Goal: Contribute content: Add original content to the website for others to see

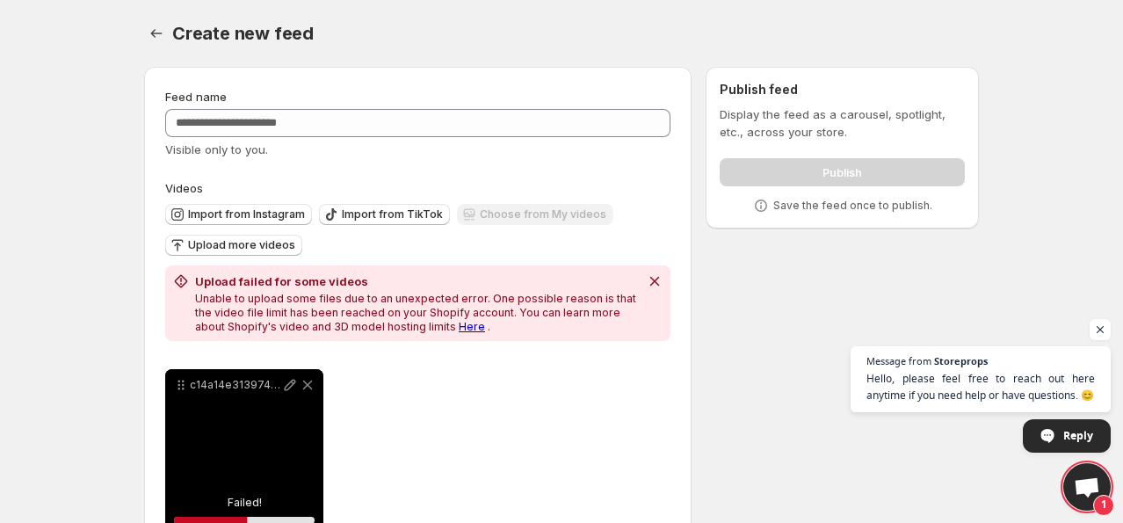
scroll to position [170, 0]
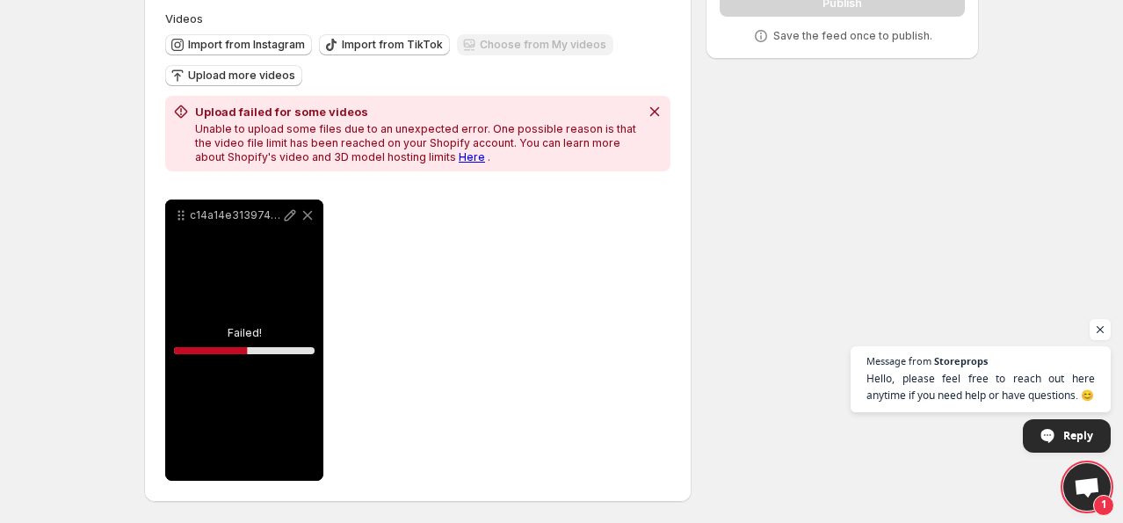
click at [459, 156] on link "Here" at bounding box center [472, 156] width 26 height 13
click at [309, 213] on icon at bounding box center [308, 216] width 10 height 10
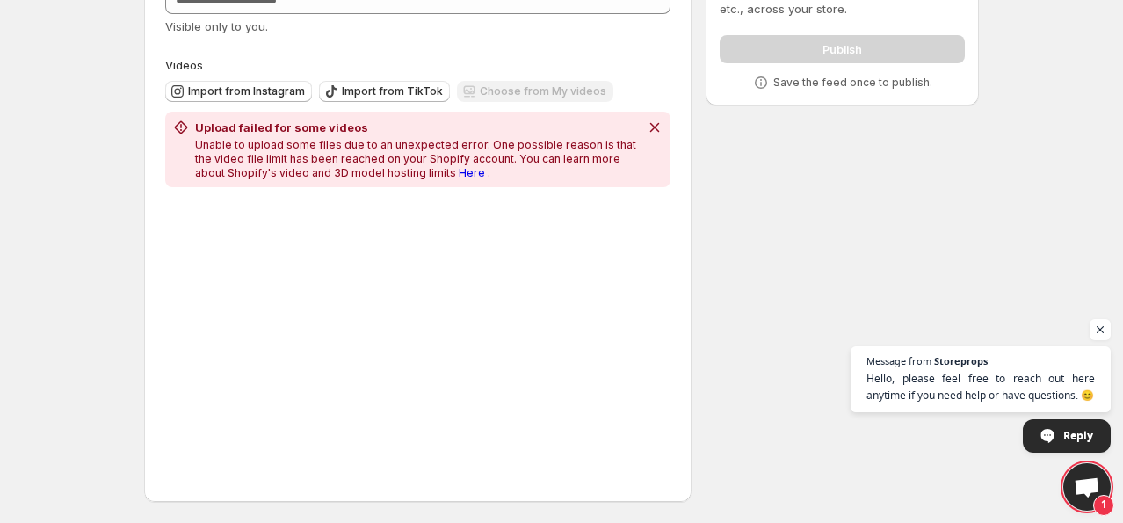
scroll to position [123, 0]
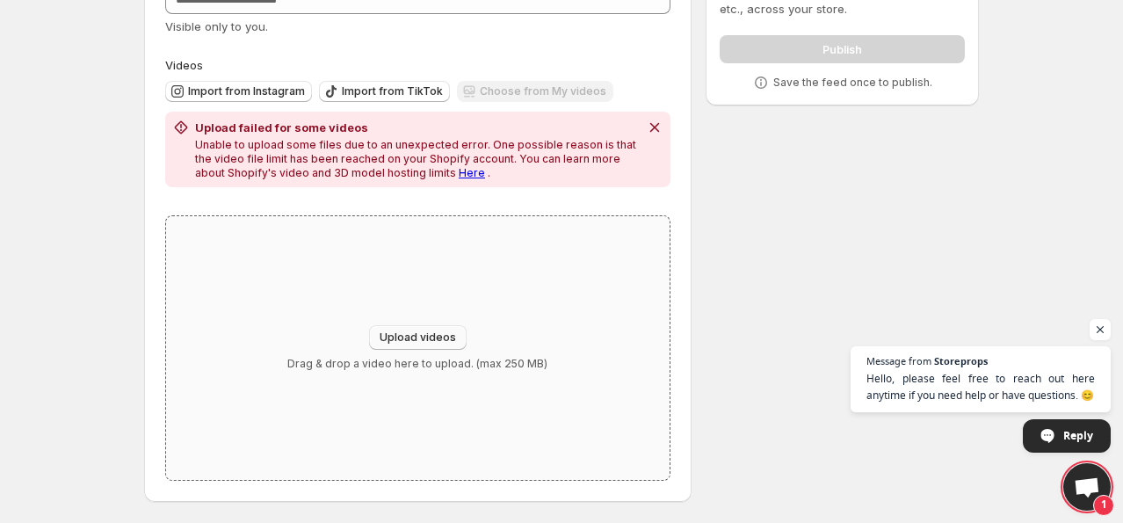
click at [431, 327] on button "Upload videos" at bounding box center [418, 337] width 98 height 25
type input "**********"
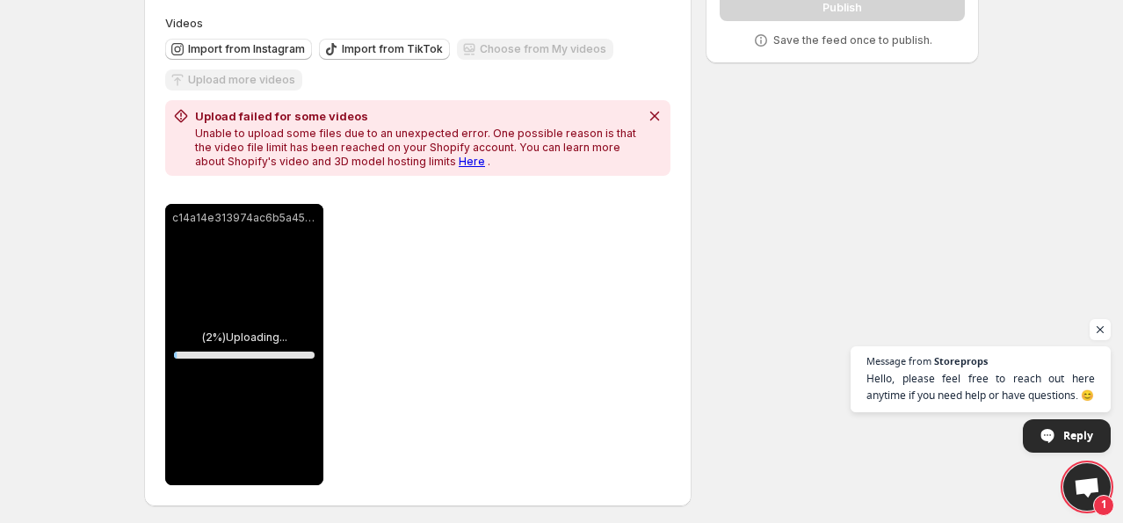
scroll to position [169, 0]
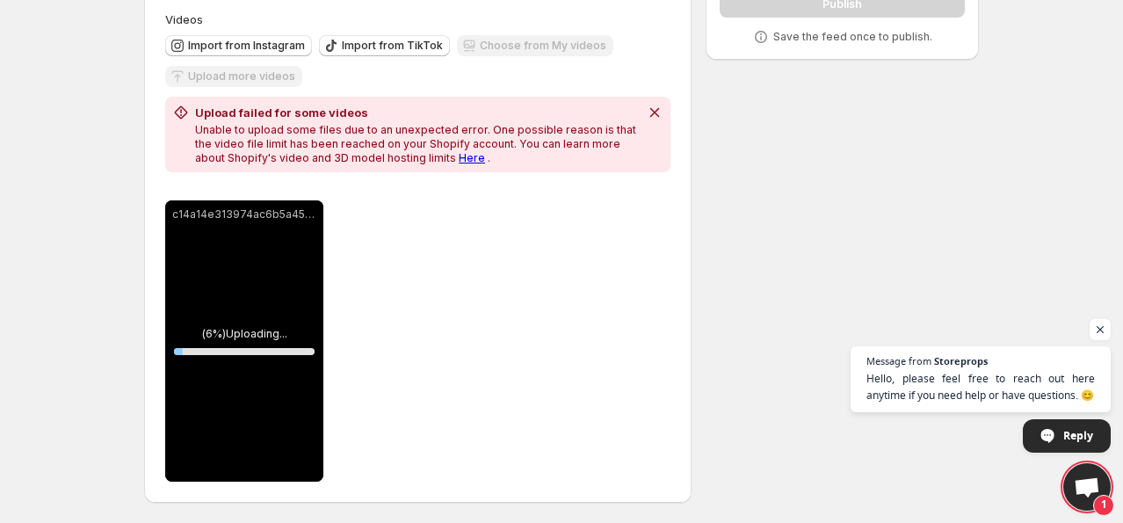
drag, startPoint x: 508, startPoint y: 161, endPoint x: 679, endPoint y: 287, distance: 213.0
drag, startPoint x: 679, startPoint y: 287, endPoint x: 615, endPoint y: 206, distance: 103.2
click at [615, 206] on div "**********" at bounding box center [417, 340] width 505 height 281
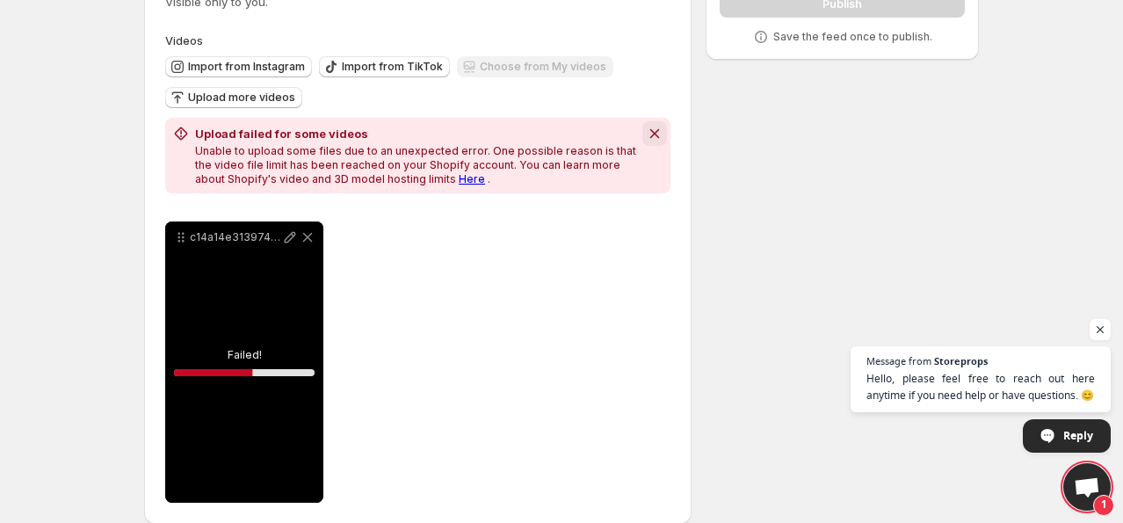
click at [647, 130] on icon "Dismiss notification" at bounding box center [655, 134] width 18 height 18
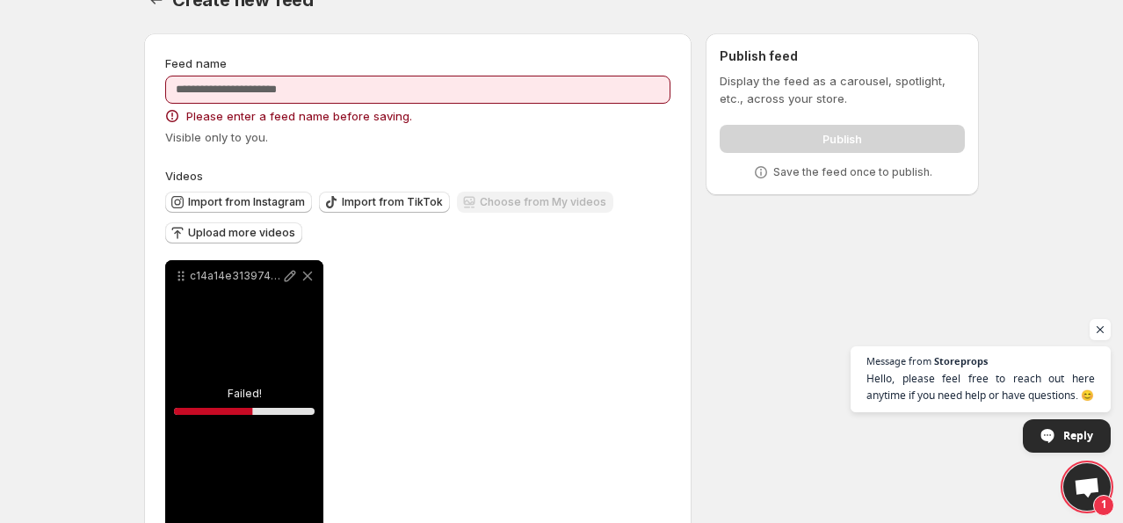
scroll to position [5, 0]
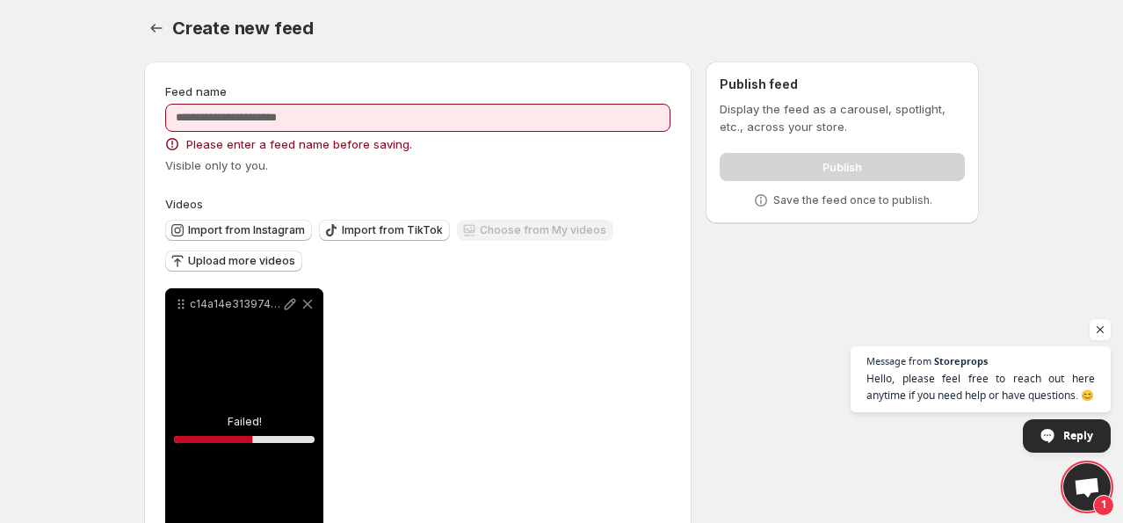
click at [474, 102] on div "Feed name Please enter a feed name before saving. Visible only to you." at bounding box center [417, 128] width 505 height 91
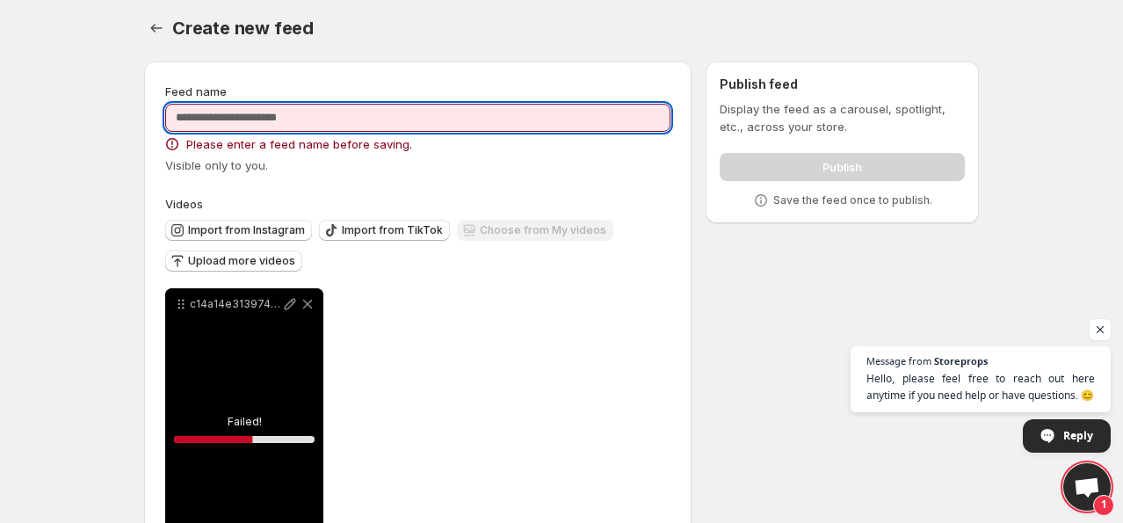
click at [464, 129] on input "Feed name" at bounding box center [417, 118] width 505 height 28
type input "**********"
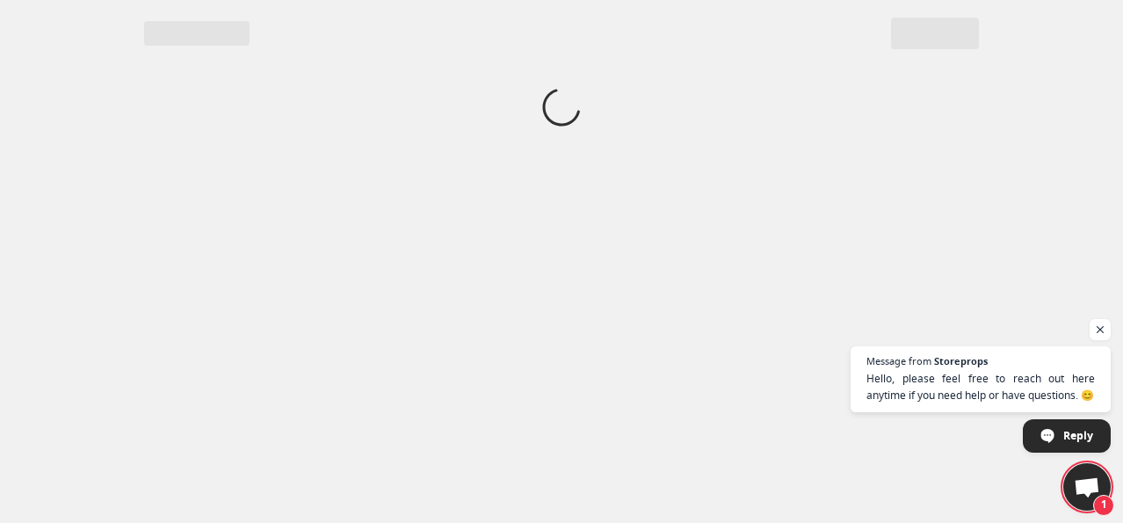
scroll to position [0, 0]
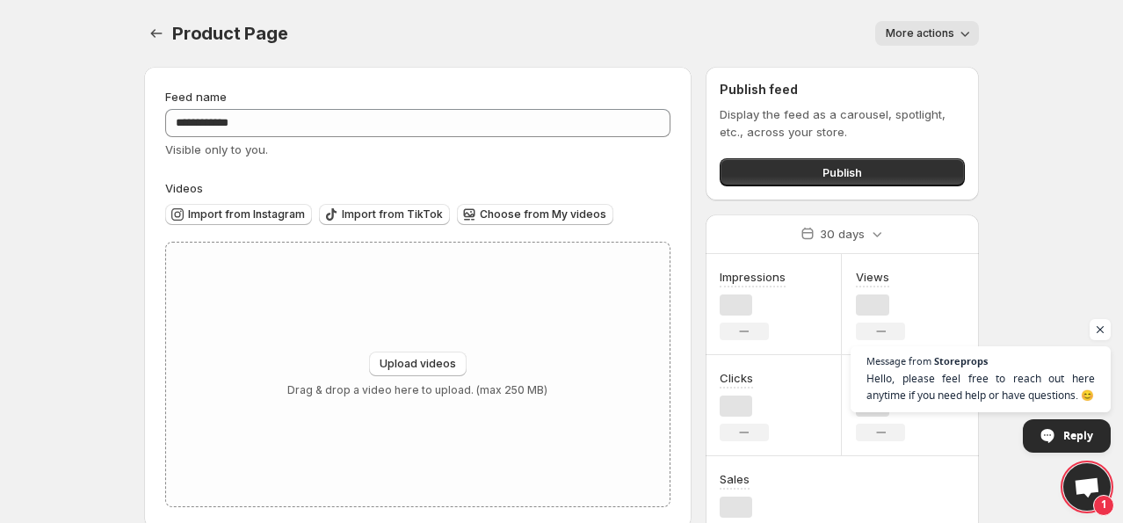
scroll to position [32, 0]
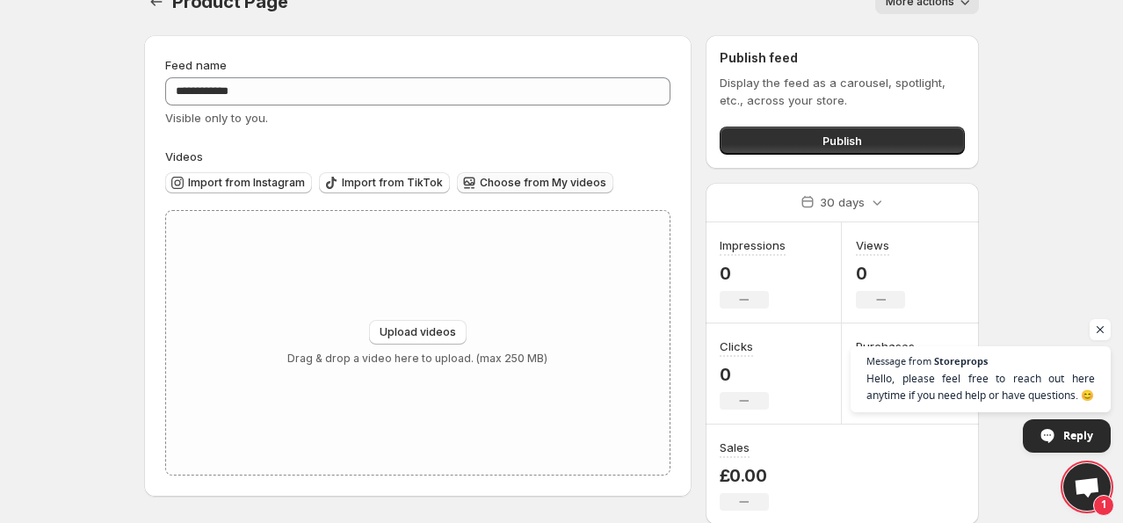
click at [533, 174] on button "Choose from My videos" at bounding box center [535, 182] width 156 height 21
click at [526, 179] on span "Choose from My videos" at bounding box center [543, 183] width 127 height 14
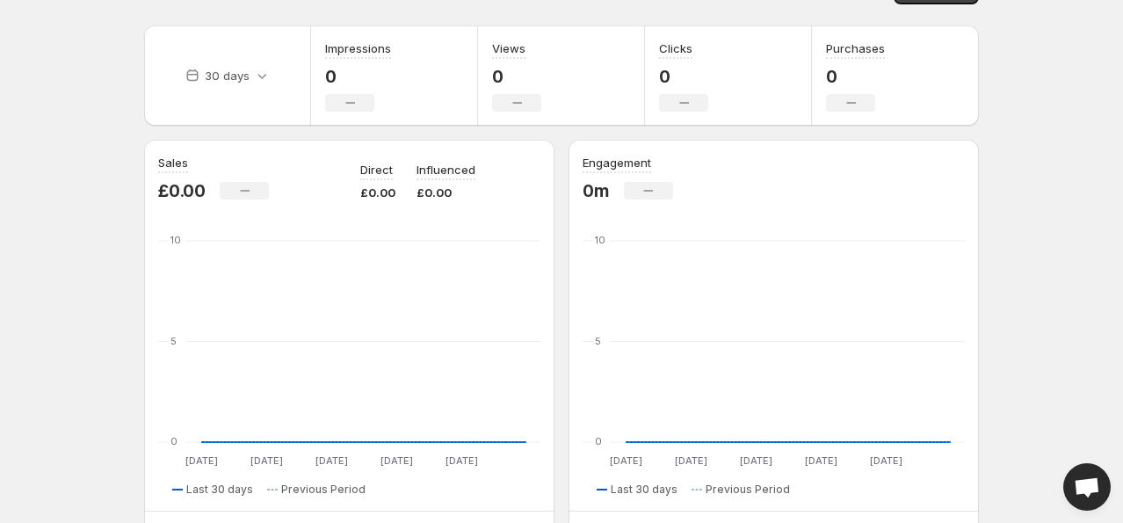
scroll to position [51, 0]
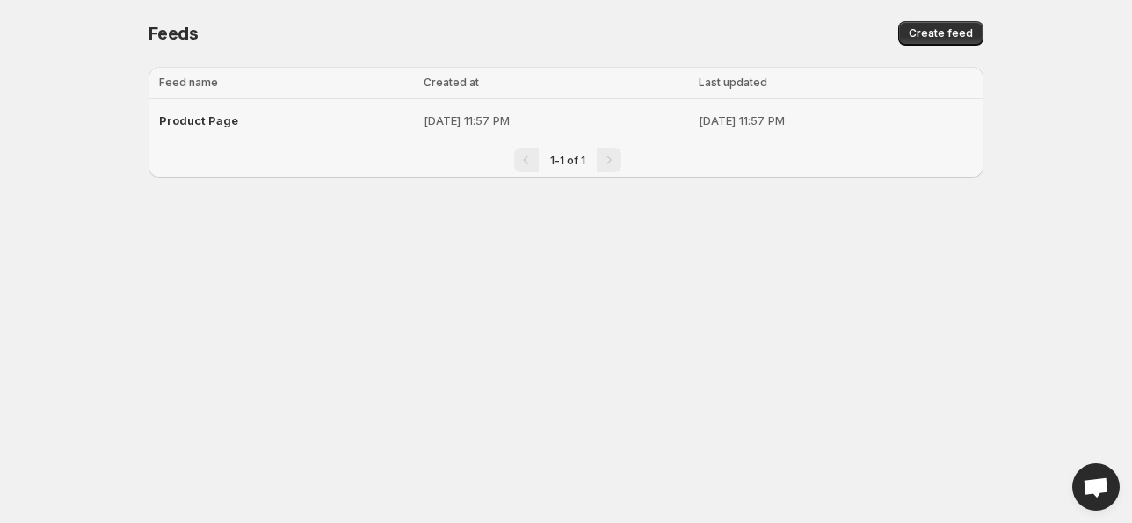
click at [640, 114] on p "Sep 18, 2025, 11:57 PM" at bounding box center [555, 121] width 264 height 18
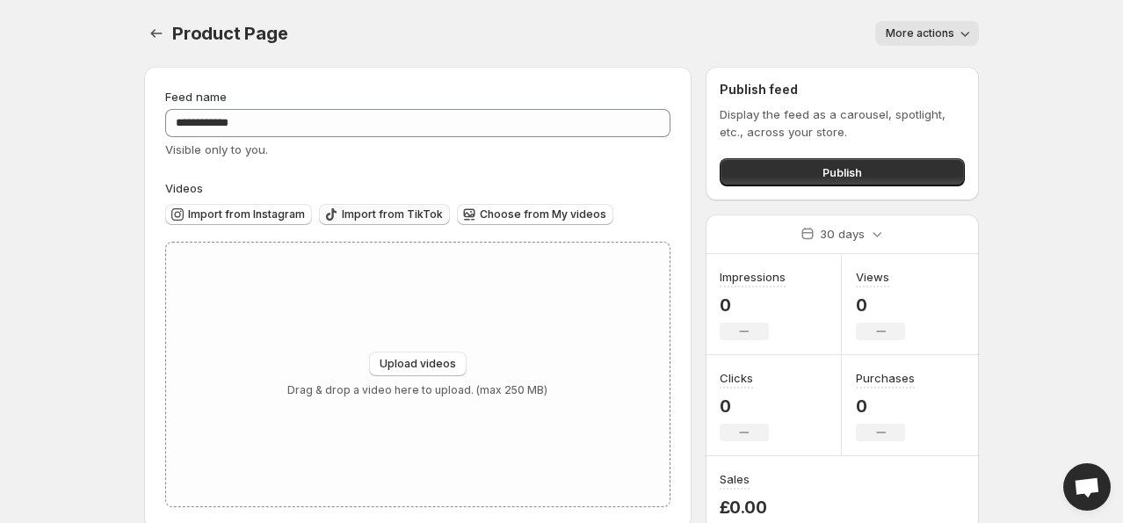
click at [374, 214] on span "Import from TikTok" at bounding box center [392, 214] width 101 height 14
click at [483, 211] on span "Choose from My videos" at bounding box center [543, 214] width 127 height 14
click at [444, 366] on span "Upload videos" at bounding box center [418, 364] width 76 height 14
type input "**********"
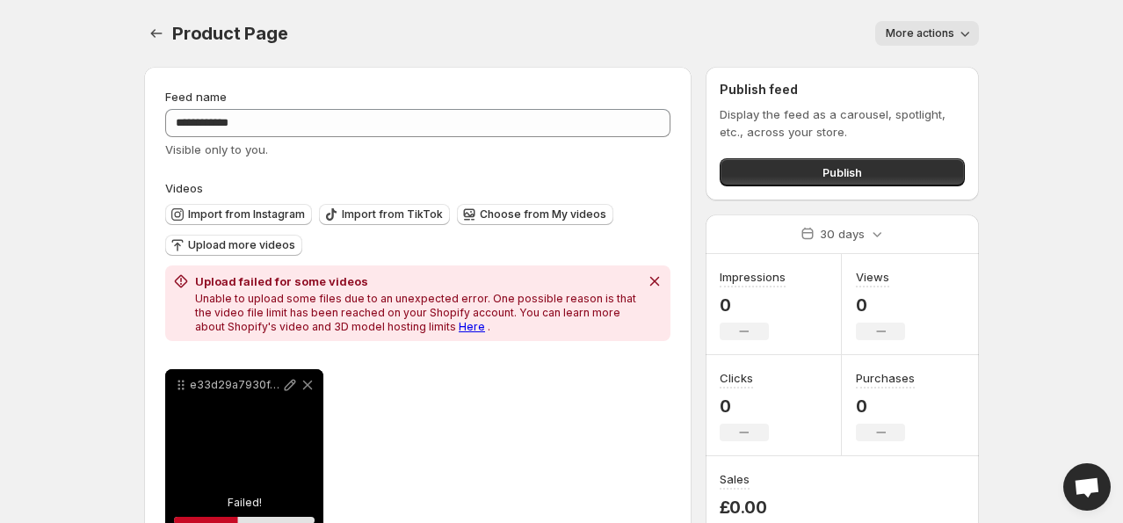
click at [459, 324] on link "Here" at bounding box center [472, 326] width 26 height 13
